Goal: Book appointment/travel/reservation

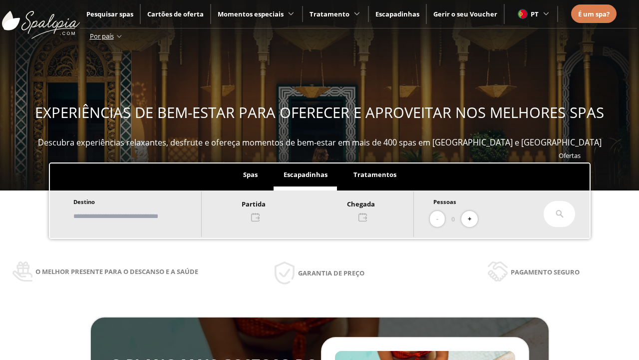
click at [141, 216] on input "text" at bounding box center [132, 215] width 124 height 17
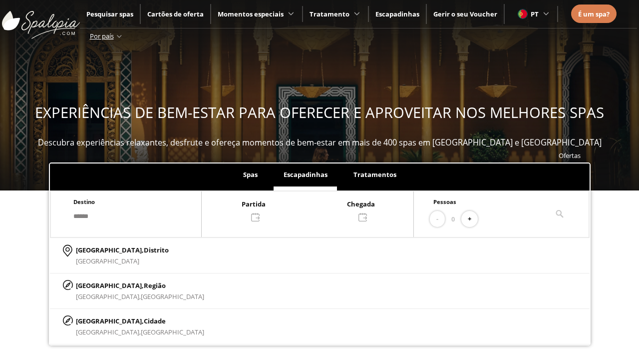
type input "******"
click at [100, 320] on p "[GEOGRAPHIC_DATA], Cidade" at bounding box center [140, 320] width 128 height 11
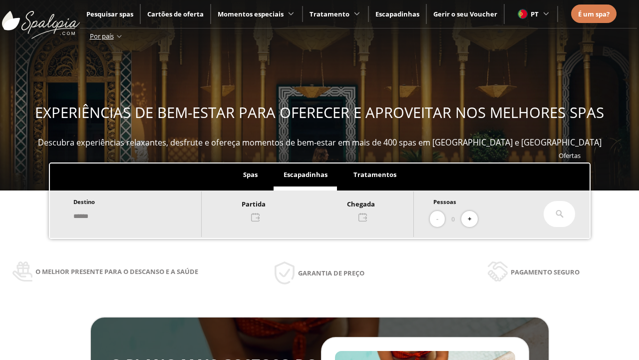
click at [318, 209] on div at bounding box center [308, 210] width 212 height 24
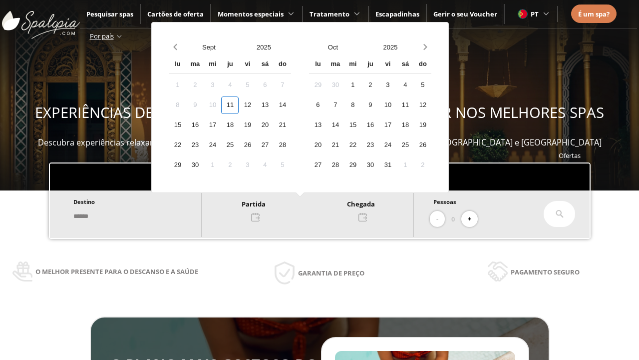
click at [274, 105] on div "13" at bounding box center [264, 104] width 17 height 17
click at [291, 105] on div "14" at bounding box center [282, 104] width 17 height 17
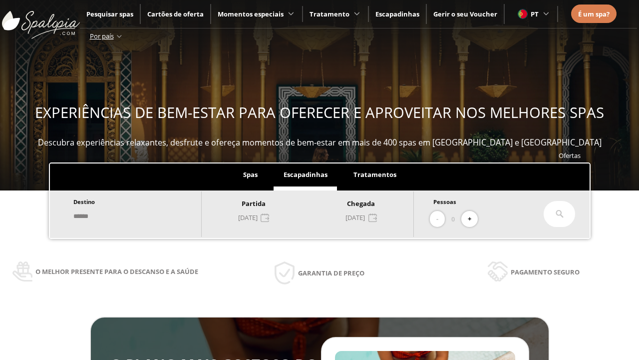
click at [473, 219] on button "+" at bounding box center [469, 219] width 16 height 16
click at [560, 214] on icon at bounding box center [560, 214] width 8 height 8
